Goal: Transaction & Acquisition: Download file/media

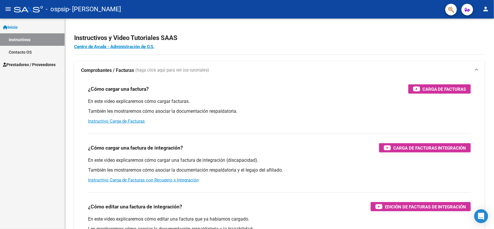
click at [36, 52] on link "Contacto OS" at bounding box center [32, 52] width 65 height 12
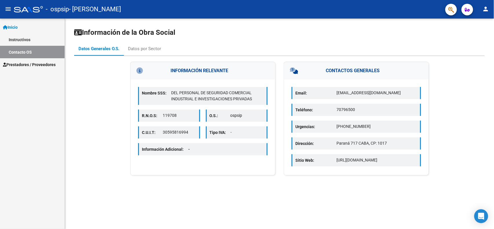
click at [267, 44] on div "Datos Generales O.S. Datos por Sector" at bounding box center [279, 49] width 411 height 14
click at [155, 44] on div "Datos por Sector" at bounding box center [145, 49] width 42 height 14
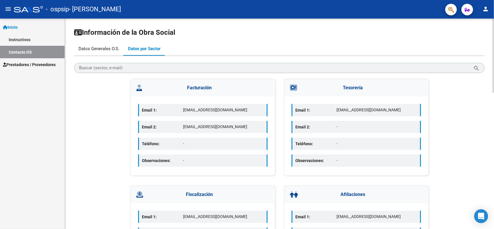
click at [100, 45] on div "Datos Generales O.S." at bounding box center [99, 49] width 50 height 14
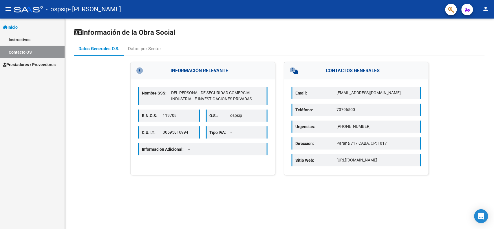
click at [177, 149] on p "Información Adicional: -" at bounding box center [168, 149] width 53 height 6
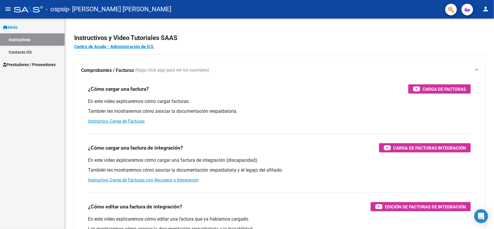
click at [487, 11] on mat-icon "person" at bounding box center [486, 9] width 7 height 7
click at [246, 28] on div at bounding box center [247, 114] width 494 height 229
click at [6, 6] on mat-icon "menu" at bounding box center [8, 9] width 7 height 7
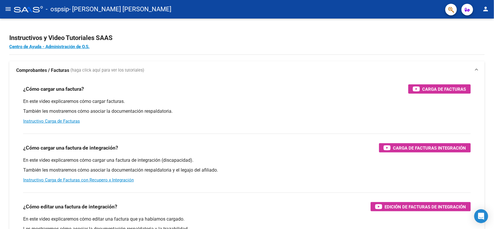
click at [6, 11] on mat-icon "menu" at bounding box center [8, 9] width 7 height 7
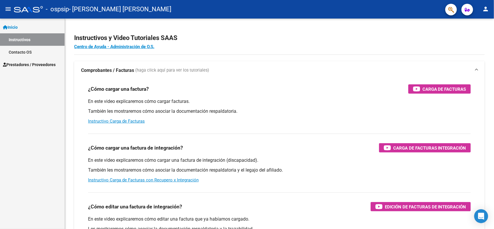
click at [19, 52] on link "Contacto OS" at bounding box center [32, 52] width 65 height 12
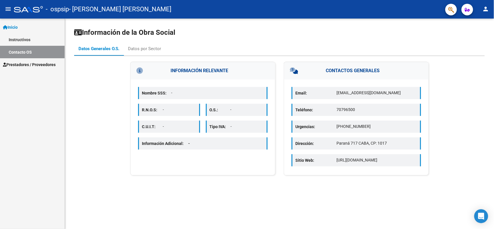
click at [24, 61] on span "Prestadores / Proveedores" at bounding box center [29, 64] width 53 height 6
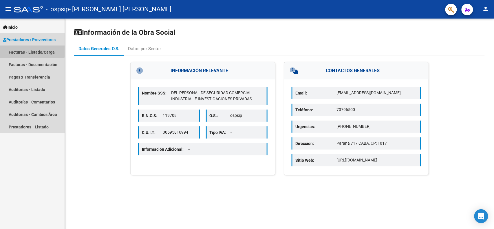
click at [31, 51] on link "Facturas - Listado/Carga" at bounding box center [32, 52] width 65 height 12
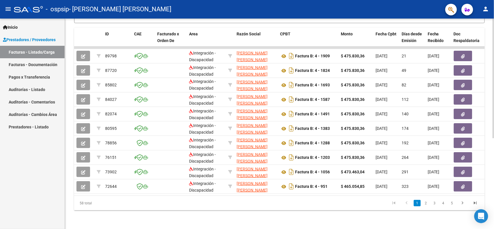
click at [115, 223] on div "Video tutorial PRESTADORES -> Listado de CPBTs Emitidos por Prestadores / Prove…" at bounding box center [279, 47] width 429 height 364
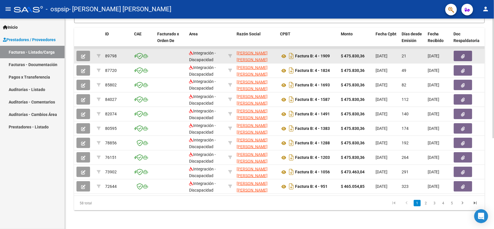
click at [364, 54] on strong "$ 475.830,36" at bounding box center [353, 56] width 24 height 5
click at [411, 53] on div "21" at bounding box center [412, 56] width 21 height 7
click at [439, 54] on span "[DATE]" at bounding box center [434, 56] width 12 height 5
click at [297, 54] on div "Factura B: 4 - 1909" at bounding box center [308, 55] width 56 height 9
click at [286, 53] on icon at bounding box center [284, 56] width 8 height 7
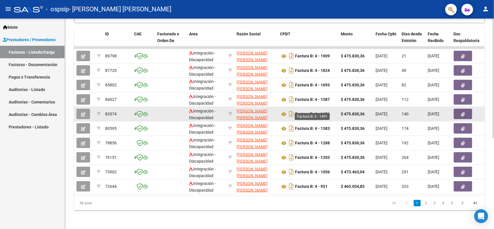
scroll to position [121, 0]
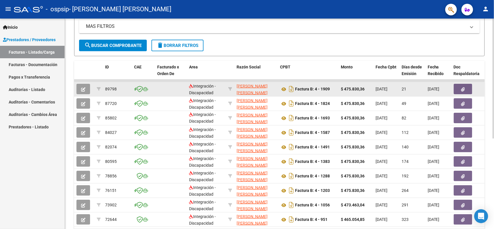
click at [438, 90] on span "[DATE]" at bounding box center [434, 89] width 12 height 5
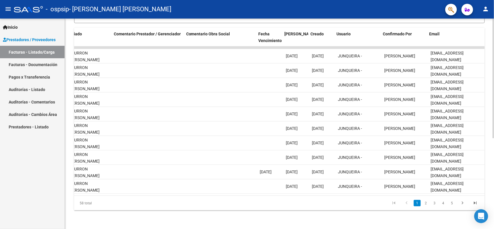
scroll to position [0, 810]
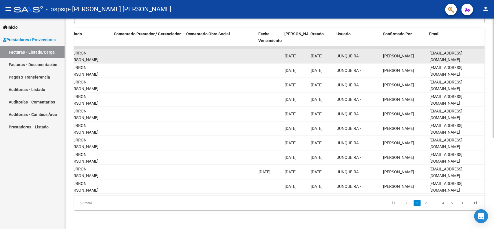
click at [297, 54] on span "[DATE]" at bounding box center [291, 56] width 12 height 5
click at [366, 53] on div "JUNQUEIRA -" at bounding box center [358, 56] width 42 height 7
click at [414, 54] on span "[PERSON_NAME]" at bounding box center [398, 56] width 31 height 5
click at [457, 51] on span "[EMAIL_ADDRESS][DOMAIN_NAME]" at bounding box center [446, 56] width 33 height 11
click at [350, 54] on span "JUNQUEIRA -" at bounding box center [349, 56] width 24 height 5
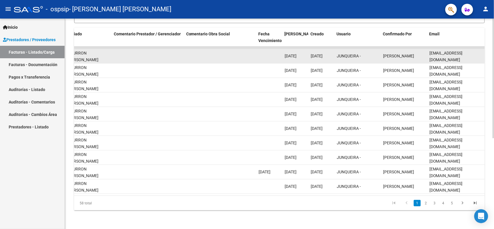
click at [283, 49] on datatable-body-cell "[DATE]" at bounding box center [295, 56] width 26 height 14
click at [314, 54] on span "[DATE]" at bounding box center [317, 56] width 12 height 5
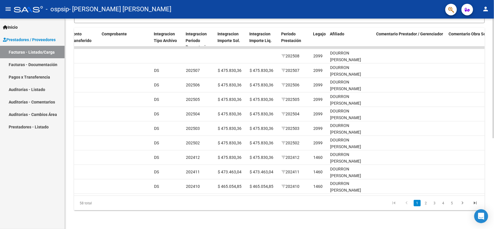
scroll to position [0, 485]
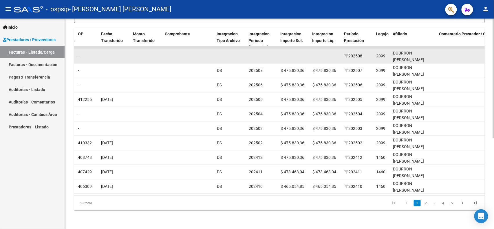
click at [411, 50] on div "DOURRON [PERSON_NAME] 27549573865" at bounding box center [414, 60] width 42 height 20
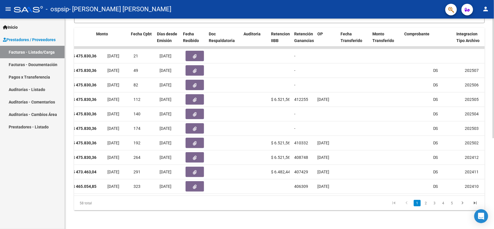
scroll to position [0, 180]
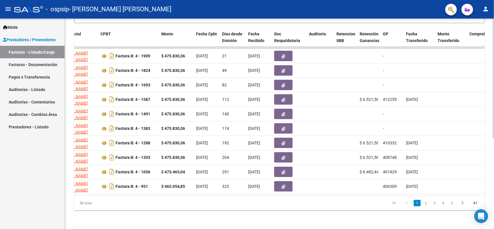
click at [254, 189] on datatable-body "89798 Integración - Discapacidad [PERSON_NAME] [PERSON_NAME] 27227076270 Factur…" at bounding box center [279, 120] width 411 height 149
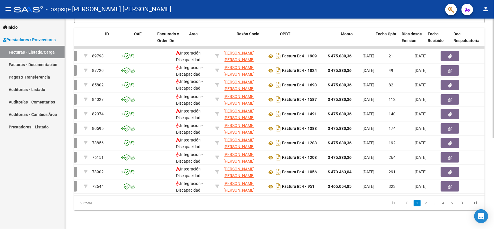
scroll to position [0, 0]
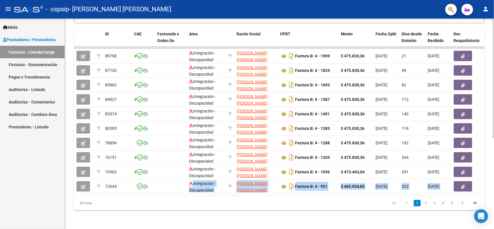
drag, startPoint x: 126, startPoint y: 187, endPoint x: 134, endPoint y: 194, distance: 10.7
click at [134, 194] on datatable-body "89798 Integración - Discapacidad [PERSON_NAME] [PERSON_NAME] 27227076270 Factur…" at bounding box center [279, 120] width 411 height 149
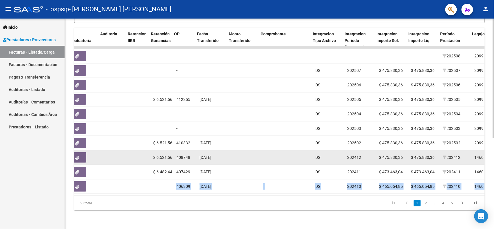
scroll to position [0, 388]
